Goal: Task Accomplishment & Management: Complete application form

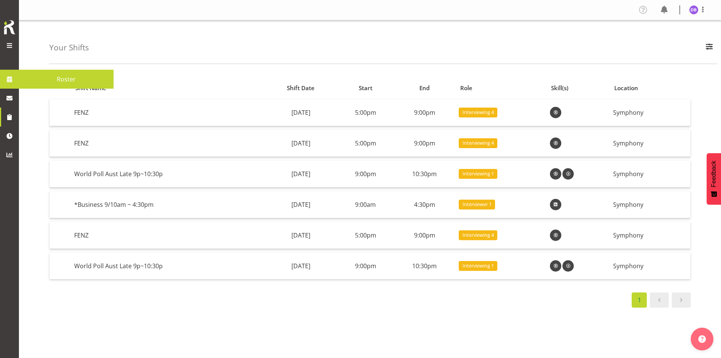
click at [9, 47] on span at bounding box center [9, 45] width 9 height 9
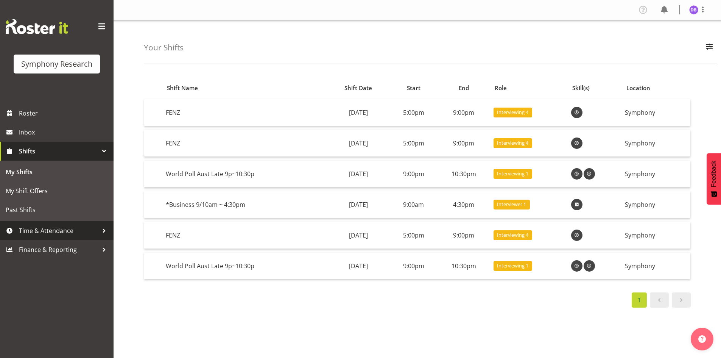
click at [34, 231] on span "Time & Attendance" at bounding box center [58, 230] width 79 height 11
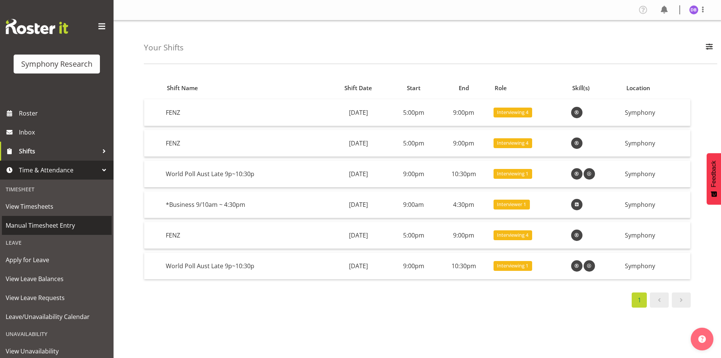
click at [25, 228] on span "Manual Timesheet Entry" at bounding box center [57, 224] width 102 height 11
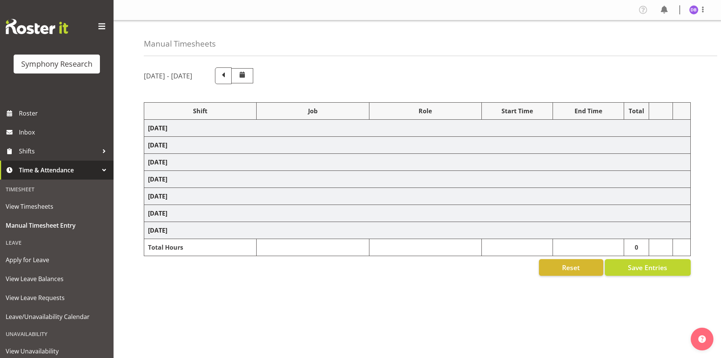
select select "26078"
select select "10458"
select select "47"
select select "48116"
select select "9636"
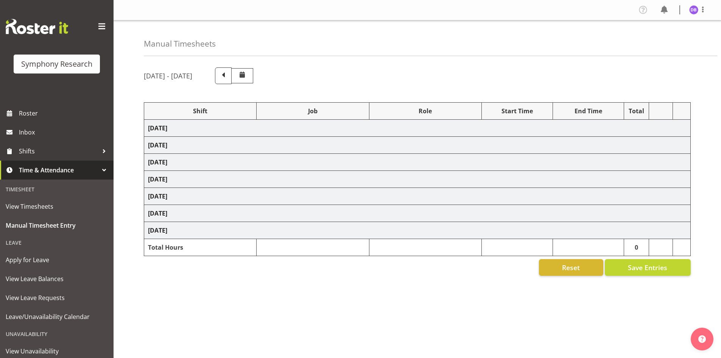
select select "48116"
select select "9636"
select select "47"
select select "32690"
select select "10239"
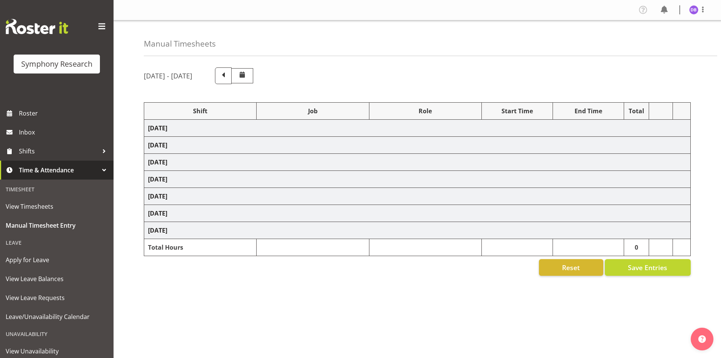
select select "47"
select select "32690"
select select "9636"
select select "47"
select select "26078"
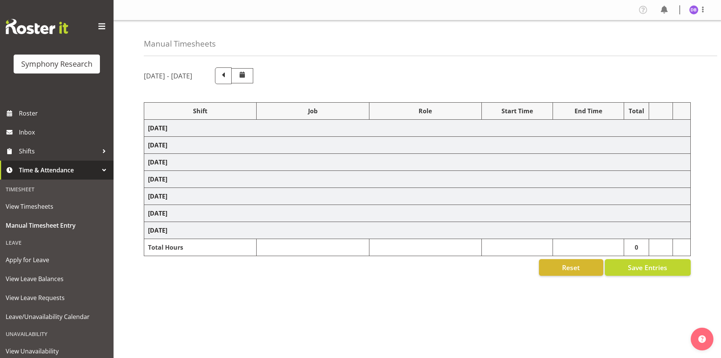
select select "10458"
select select "47"
select select "26078"
select select "9636"
select select "47"
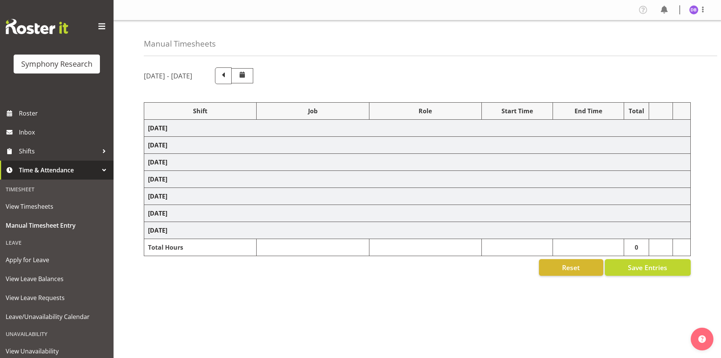
select select "26078"
select select "10458"
select select "47"
select select "26078"
select select "9636"
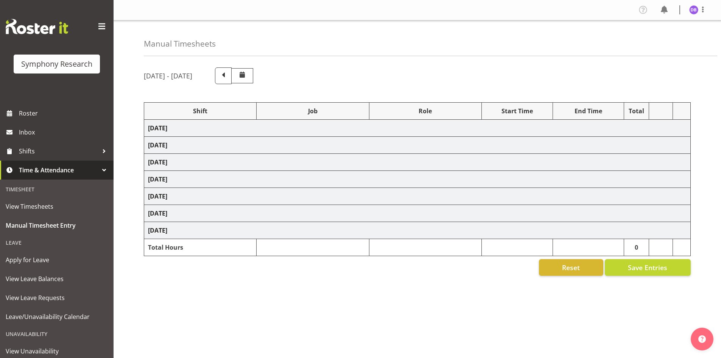
select select "26078"
select select "10458"
select select "47"
select select "48116"
select select "9636"
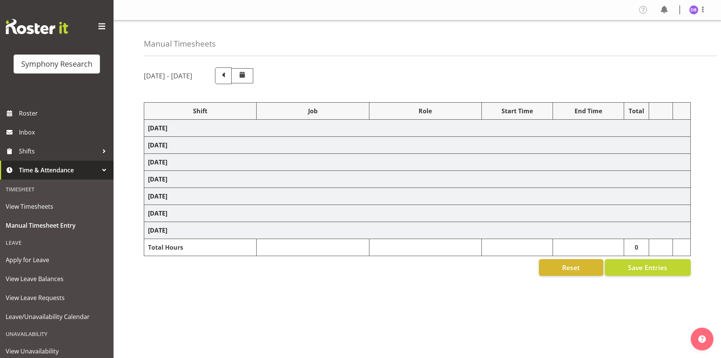
select select "47"
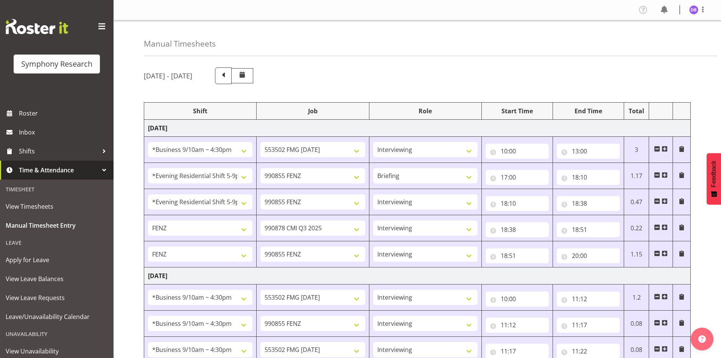
scroll to position [215, 0]
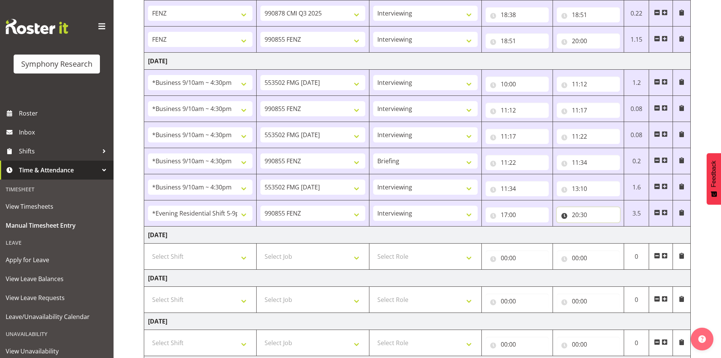
click at [586, 213] on input "20:30" at bounding box center [588, 214] width 63 height 15
click at [627, 235] on select "00 01 02 03 04 05 06 07 08 09 10 11 12 13 14 15 16 17 18 19 20 21 22 23 24 25 2…" at bounding box center [627, 234] width 17 height 15
select select "50"
click at [619, 227] on select "00 01 02 03 04 05 06 07 08 09 10 11 12 13 14 15 16 17 18 19 20 21 22 23 24 25 2…" at bounding box center [627, 234] width 17 height 15
type input "20:50"
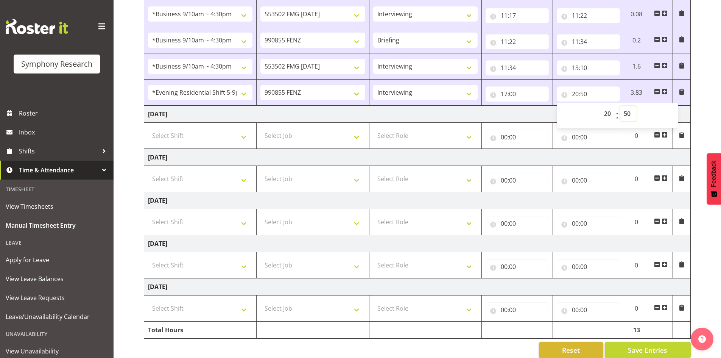
scroll to position [347, 0]
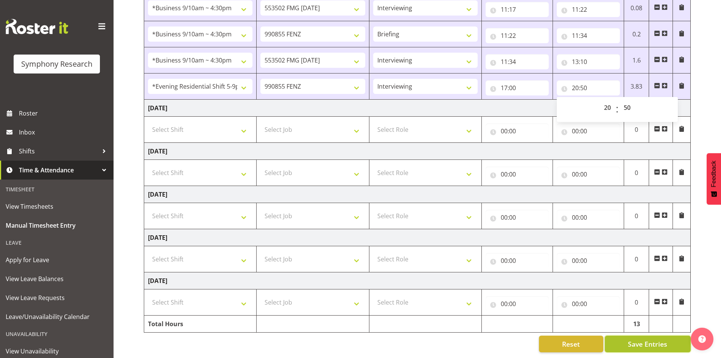
click at [650, 339] on span "Save Entries" at bounding box center [647, 344] width 39 height 10
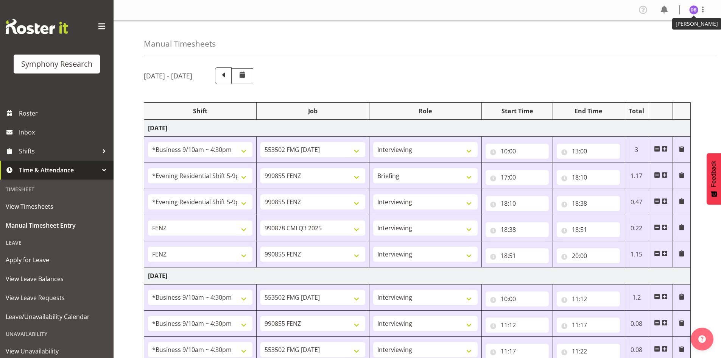
click at [692, 11] on img at bounding box center [693, 9] width 9 height 9
click at [665, 37] on link "Log Out" at bounding box center [671, 40] width 73 height 14
